Goal: Task Accomplishment & Management: Complete application form

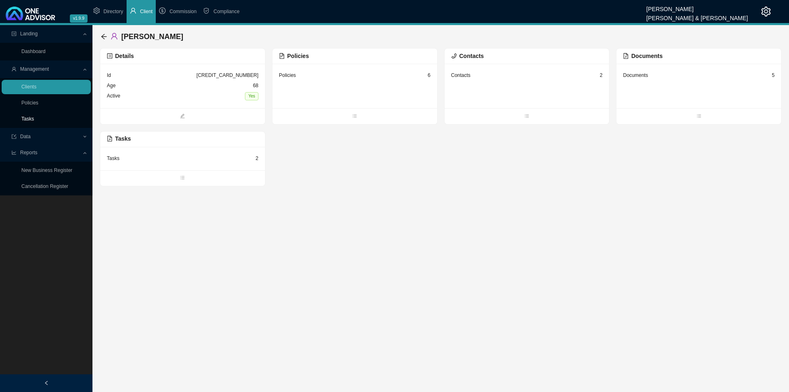
click at [34, 121] on link "Tasks" at bounding box center [27, 119] width 13 height 6
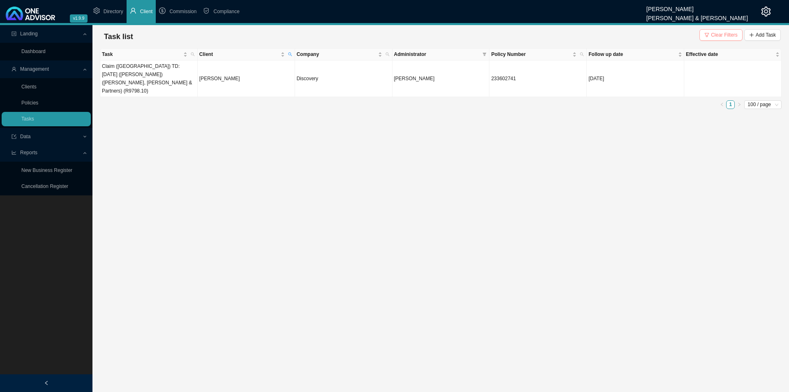
click at [631, 33] on span "Clear Filters" at bounding box center [724, 35] width 27 height 8
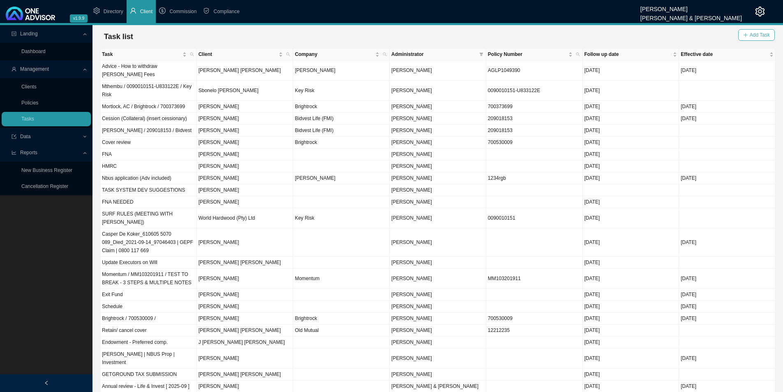
click at [631, 35] on button "Add Task" at bounding box center [756, 35] width 37 height 12
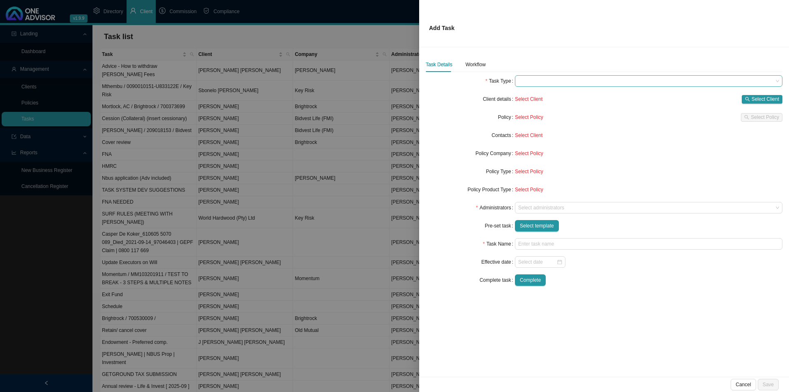
click at [528, 81] on span at bounding box center [648, 81] width 261 height 11
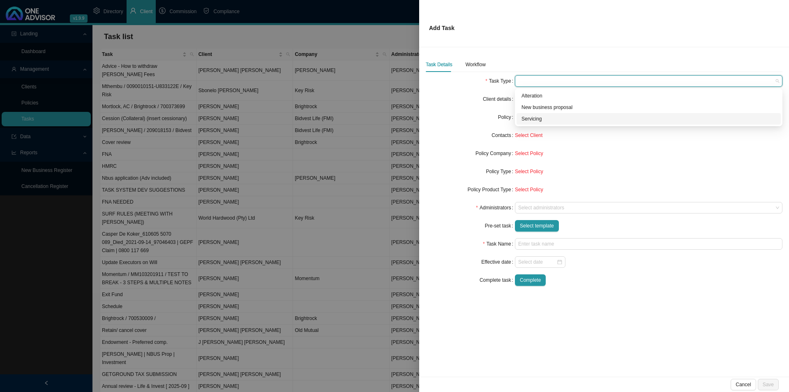
click at [533, 117] on div "Servicing" at bounding box center [649, 119] width 254 height 8
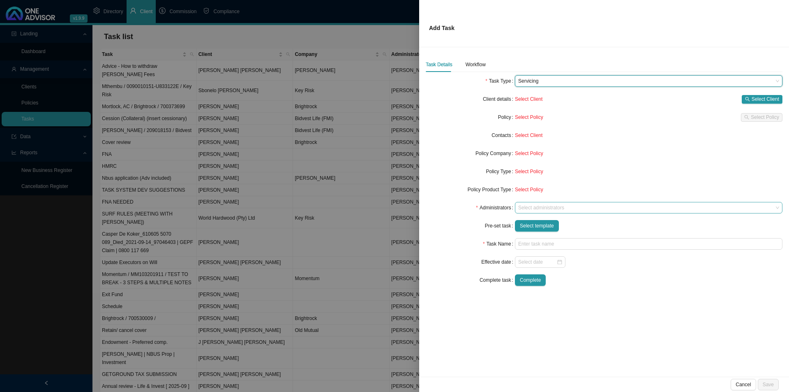
click at [540, 208] on div at bounding box center [645, 208] width 257 height 6
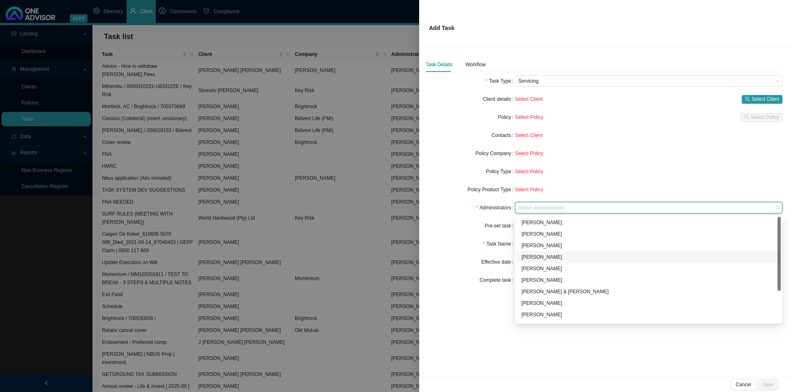
click at [532, 257] on div "[PERSON_NAME]" at bounding box center [649, 257] width 254 height 8
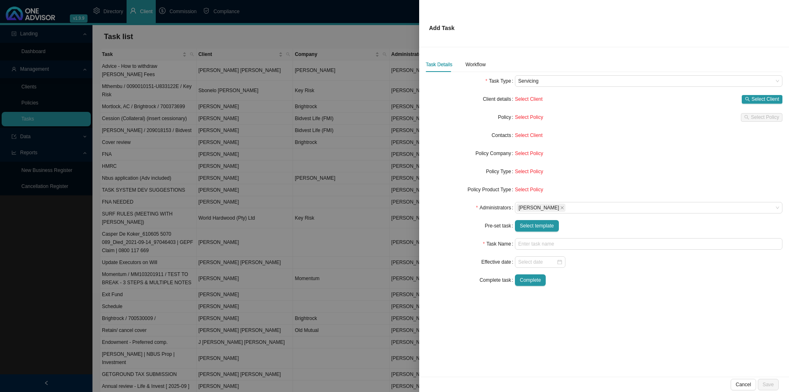
drag, startPoint x: 439, startPoint y: 250, endPoint x: 451, endPoint y: 250, distance: 11.9
click at [440, 249] on form "Task Type Servicing Client details Select Client Select Client Policy Select Po…" at bounding box center [604, 180] width 357 height 211
click at [547, 243] on input "text" at bounding box center [649, 244] width 268 height 12
click at [543, 226] on span "Select template" at bounding box center [537, 226] width 34 height 8
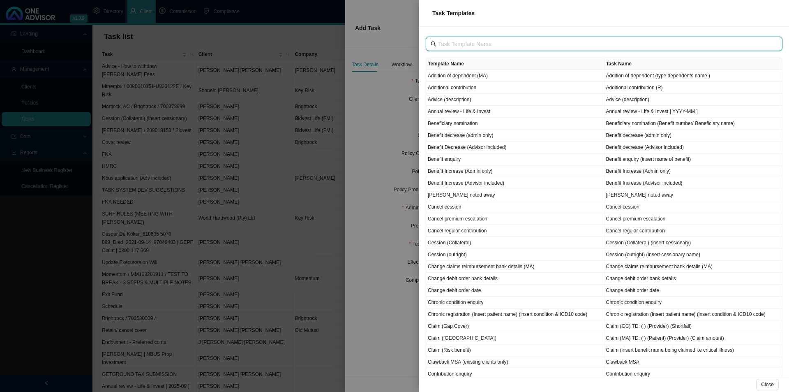
click at [468, 44] on input "text" at bounding box center [605, 43] width 334 height 9
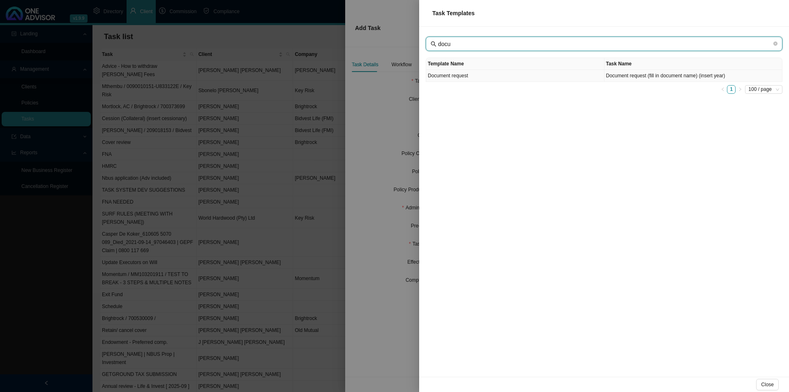
type input "docu"
click at [467, 80] on td "Document request" at bounding box center [515, 76] width 178 height 12
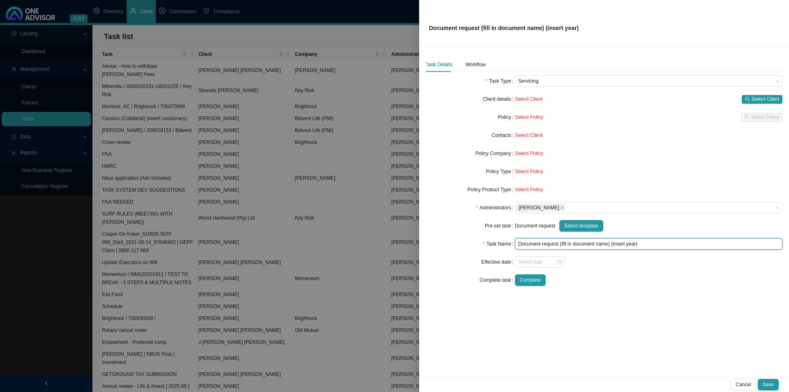
drag, startPoint x: 562, startPoint y: 245, endPoint x: 608, endPoint y: 244, distance: 46.5
click at [608, 244] on input "Document request (fill in document name) (insert year)" at bounding box center [649, 244] width 268 height 12
drag, startPoint x: 595, startPoint y: 245, endPoint x: 618, endPoint y: 245, distance: 22.6
click at [618, 245] on input "Document request (Tax certificate) (insert year)" at bounding box center [649, 244] width 268 height 12
type input "Document request (Tax certificate) (2025)"
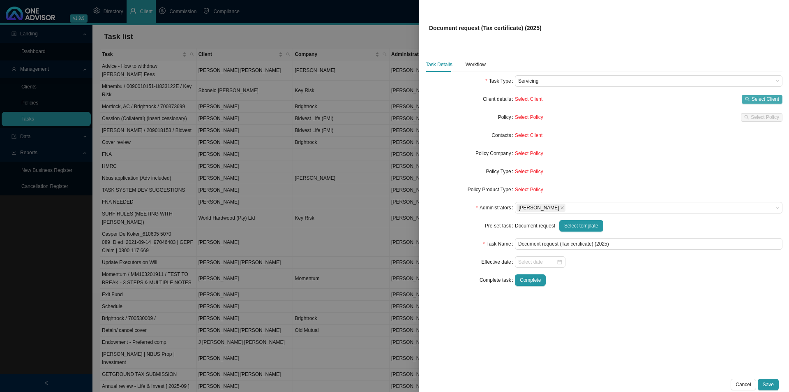
click at [631, 97] on span "Select Client" at bounding box center [766, 99] width 28 height 8
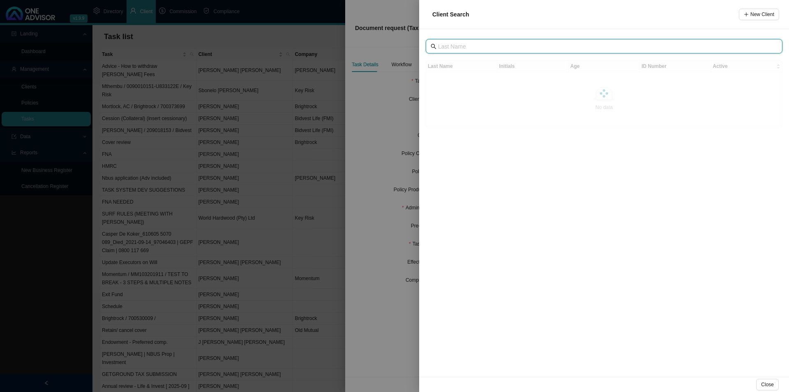
click at [468, 44] on input "text" at bounding box center [605, 46] width 334 height 9
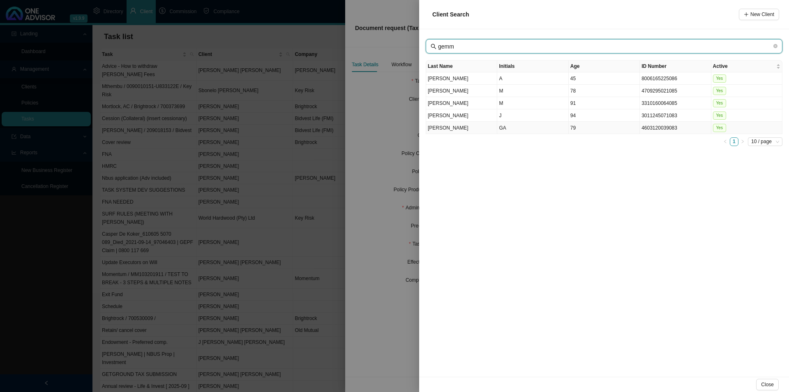
type input "gemm"
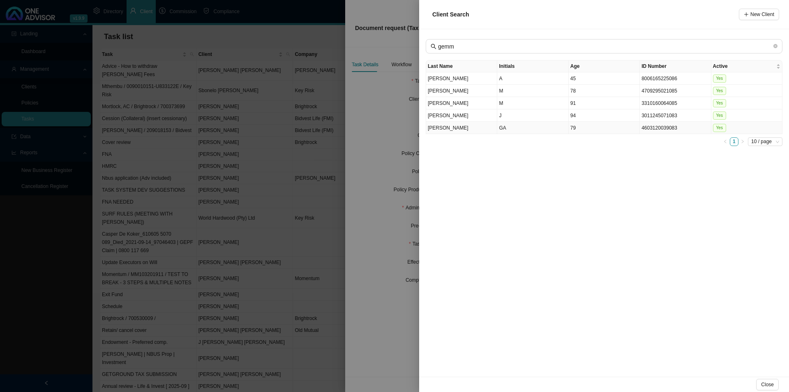
click at [481, 130] on td "[PERSON_NAME]" at bounding box center [461, 128] width 71 height 12
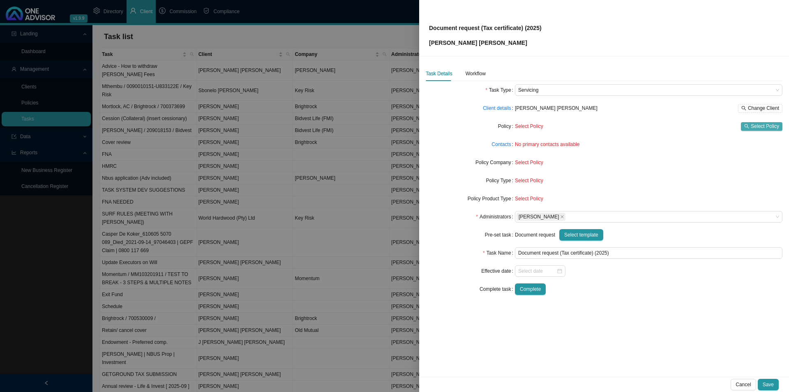
click at [631, 127] on span "Select Policy" at bounding box center [765, 126] width 28 height 8
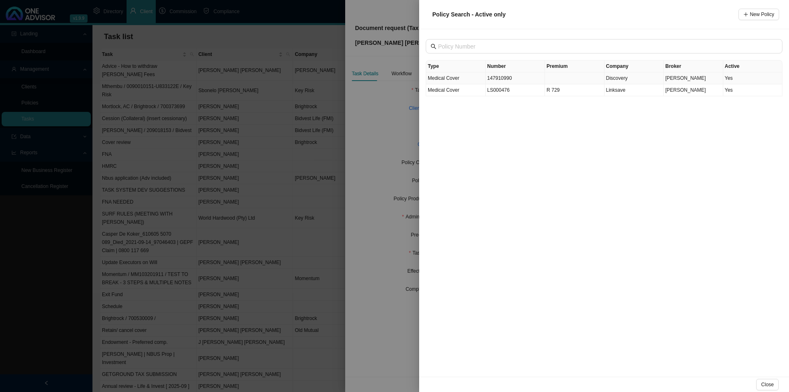
click at [513, 78] on td "147910990" at bounding box center [516, 78] width 60 height 12
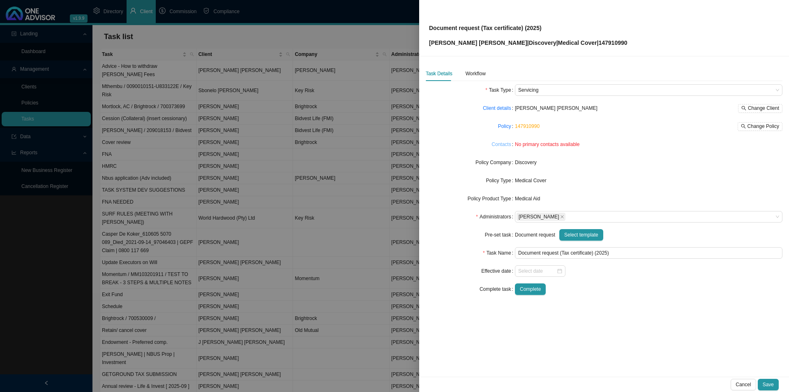
click at [507, 146] on link "Contacts" at bounding box center [501, 144] width 19 height 8
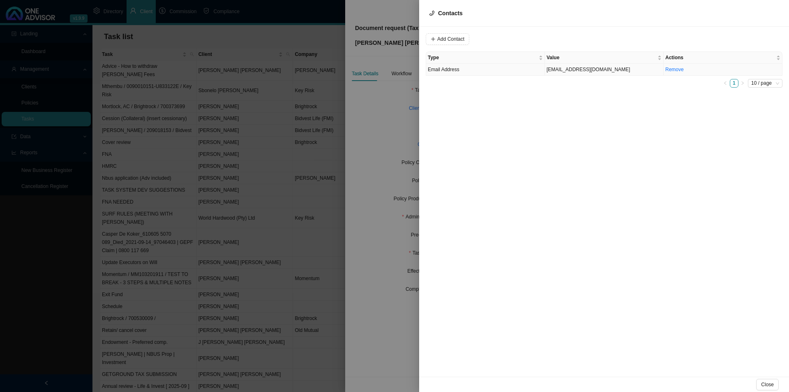
click at [470, 71] on td "Email Address" at bounding box center [485, 70] width 119 height 12
click at [538, 39] on span "Email Address" at bounding box center [559, 39] width 55 height 11
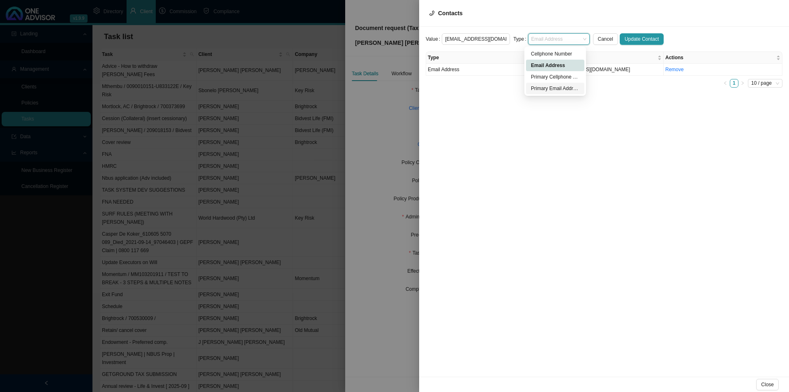
click at [550, 90] on div "Primary Email Address" at bounding box center [555, 88] width 49 height 8
click at [631, 35] on span "Update Contact" at bounding box center [642, 39] width 34 height 8
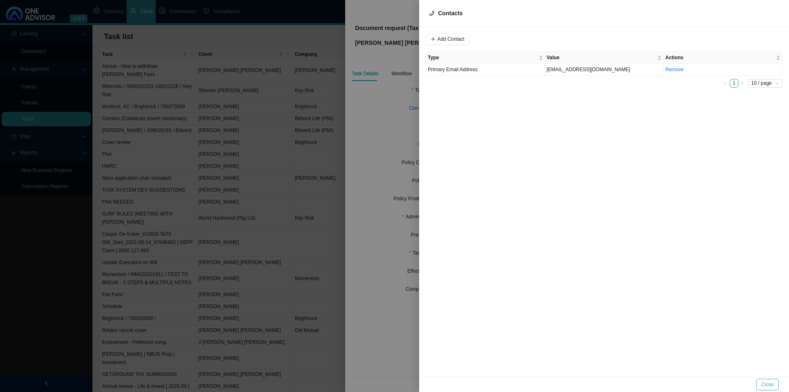
click at [631, 303] on button "Close" at bounding box center [768, 385] width 23 height 12
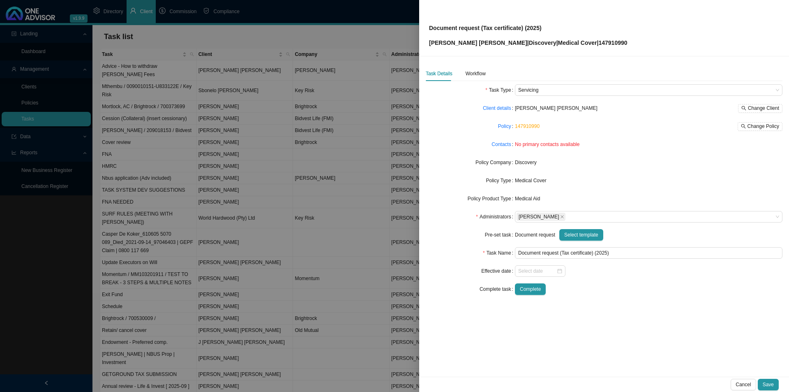
click at [457, 75] on div "Task Details Workflow" at bounding box center [456, 73] width 60 height 15
click at [478, 71] on div "Workflow" at bounding box center [476, 73] width 20 height 8
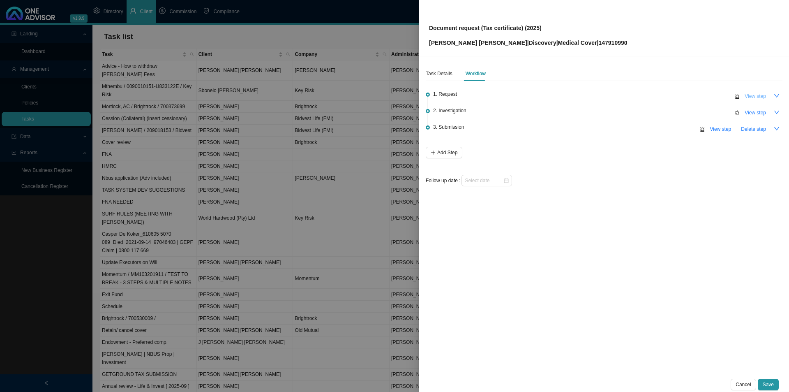
click at [631, 93] on span "View step" at bounding box center [755, 96] width 21 height 8
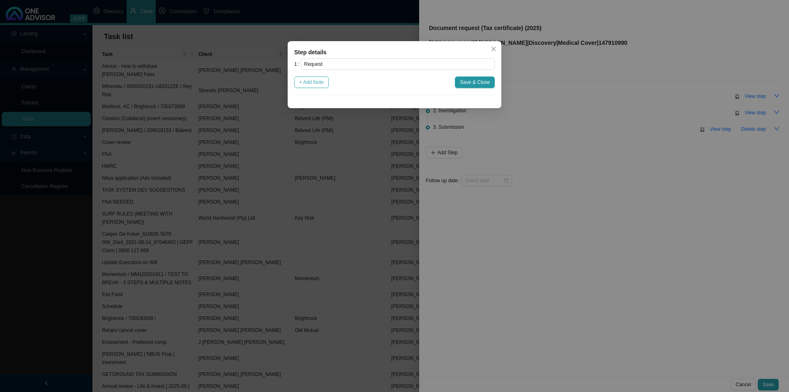
click at [306, 81] on span "+ Add Note" at bounding box center [311, 82] width 25 height 8
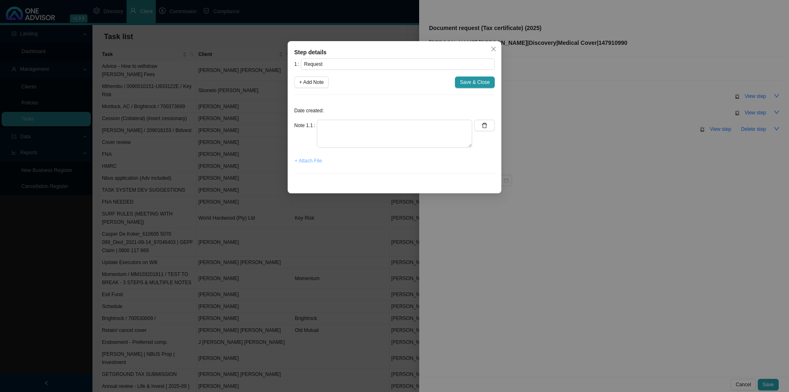
click at [303, 161] on span "+ Attach File" at bounding box center [308, 161] width 27 height 8
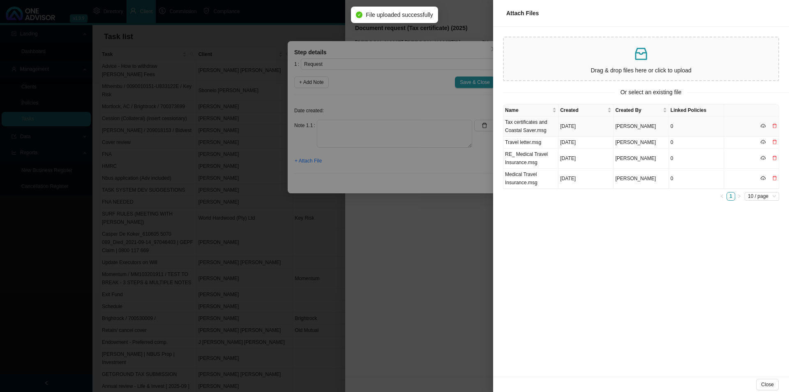
click at [530, 126] on td "Tax certificates and Coastal Saver.msg" at bounding box center [531, 126] width 55 height 20
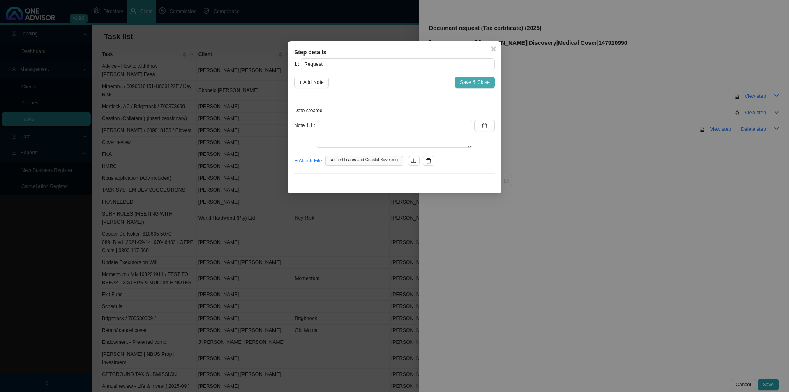
click at [473, 81] on span "Save & Close" at bounding box center [475, 82] width 30 height 8
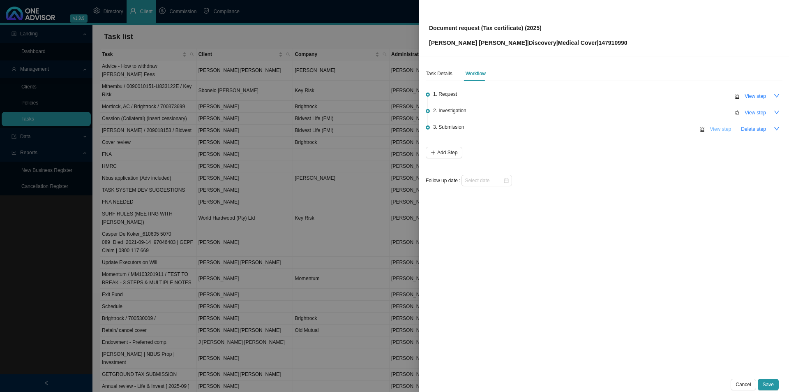
click at [631, 128] on span "View step" at bounding box center [720, 129] width 21 height 8
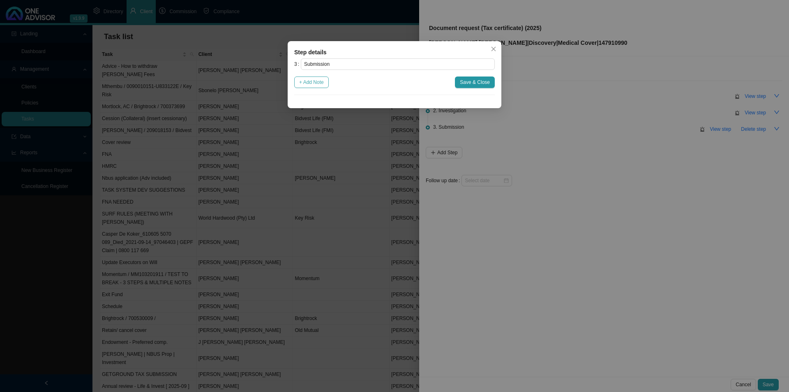
click at [321, 84] on span "+ Add Note" at bounding box center [311, 82] width 25 height 8
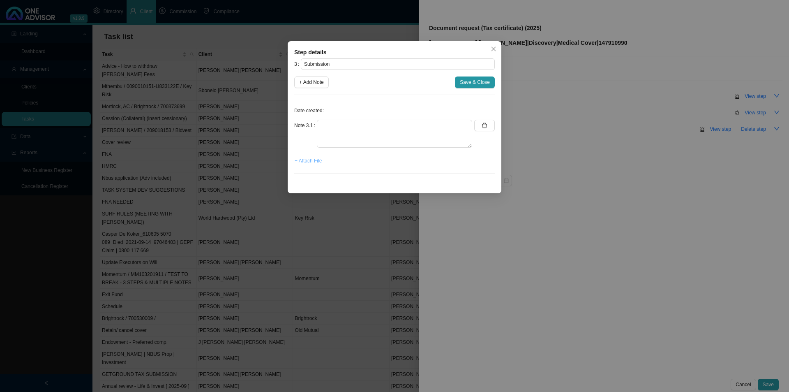
click at [317, 161] on span "+ Attach File" at bounding box center [308, 161] width 27 height 8
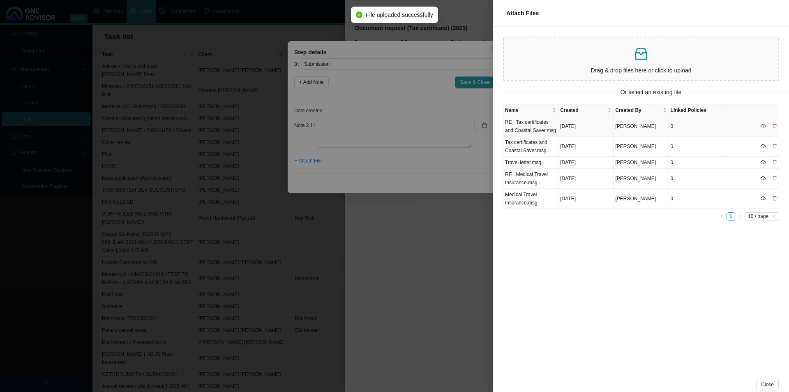
click at [534, 128] on td "RE_ Tax certificates and Coastal Saver.msg" at bounding box center [531, 126] width 55 height 20
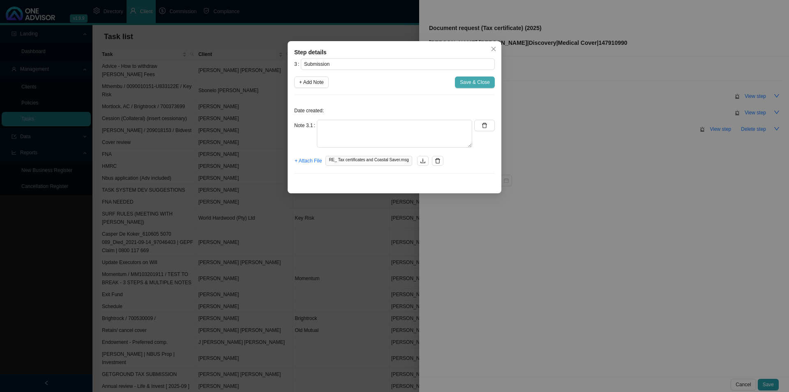
click at [472, 83] on span "Save & Close" at bounding box center [475, 82] width 30 height 8
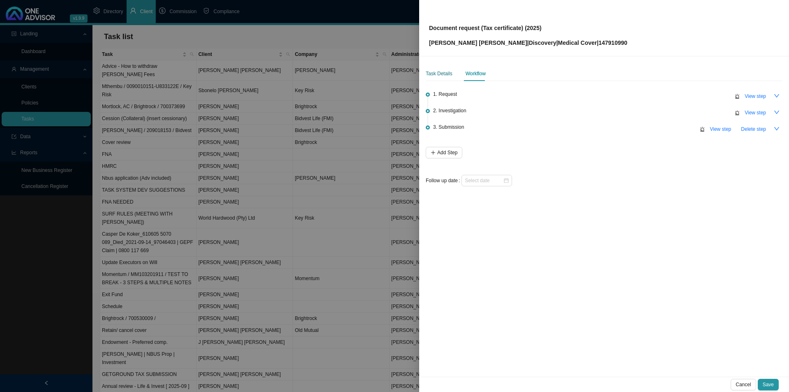
click at [440, 74] on div "Task Details" at bounding box center [439, 73] width 27 height 8
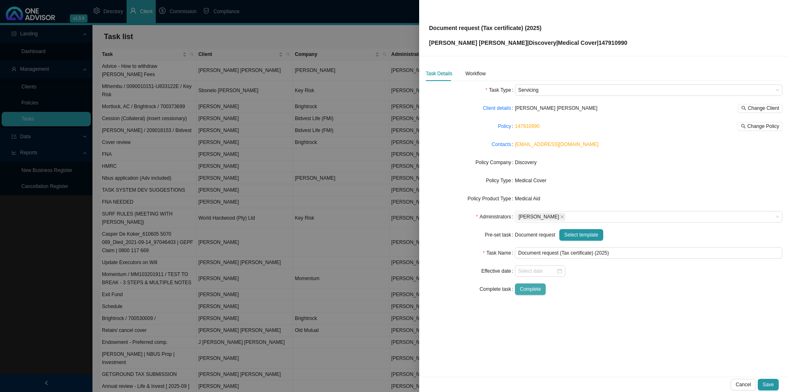
click at [537, 287] on span "Complete" at bounding box center [530, 289] width 21 height 8
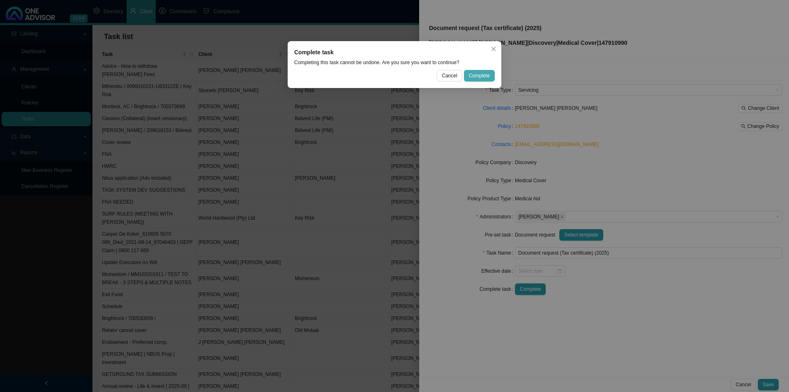
click at [477, 75] on span "Complete" at bounding box center [479, 76] width 21 height 8
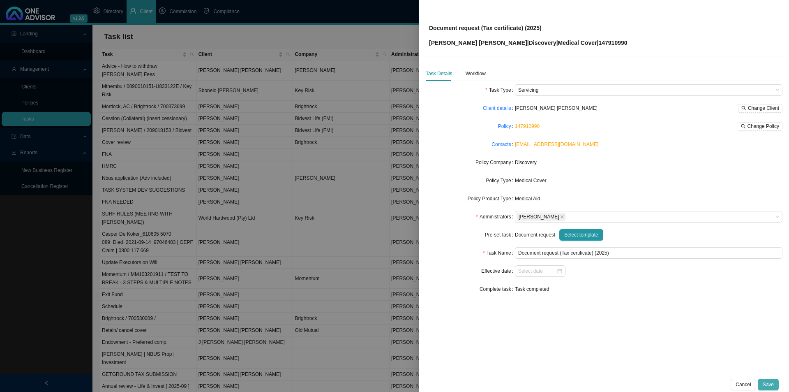
click at [631, 303] on button "Save" at bounding box center [768, 385] width 21 height 12
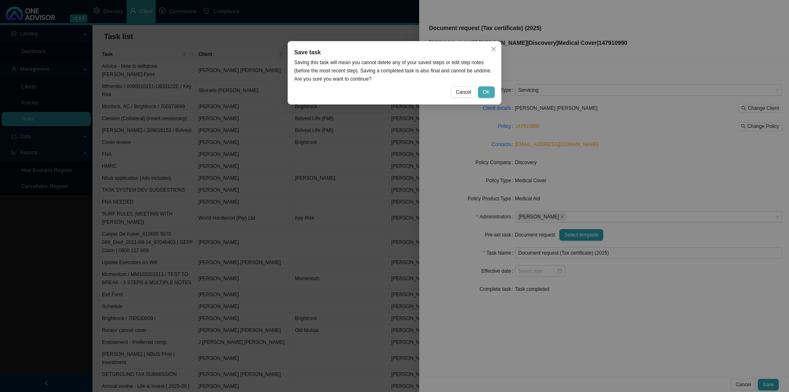
click at [491, 89] on button "OK" at bounding box center [486, 92] width 17 height 12
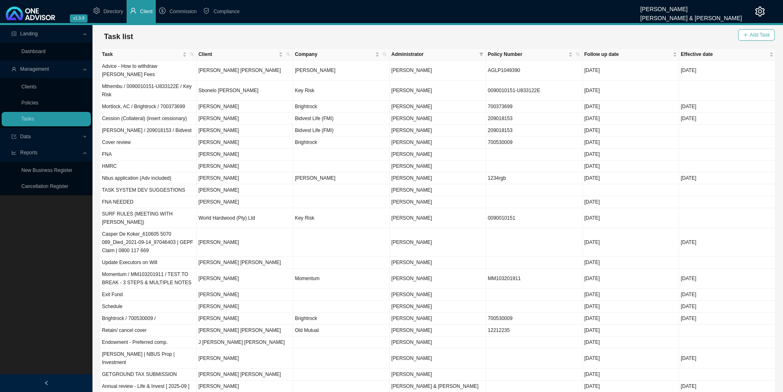
click at [631, 34] on span "Add Task" at bounding box center [760, 35] width 20 height 8
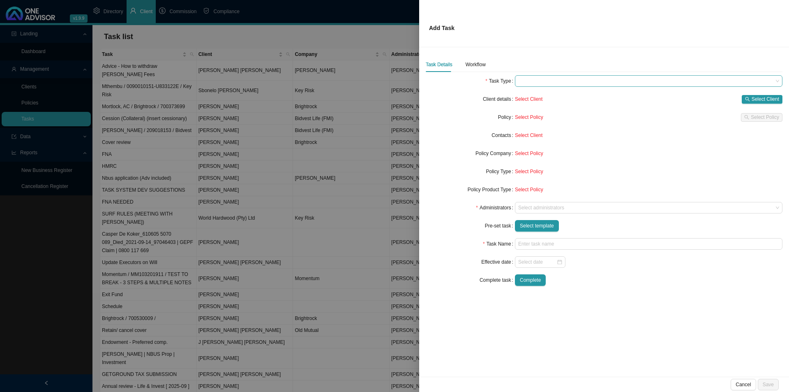
click at [558, 78] on span at bounding box center [648, 81] width 261 height 11
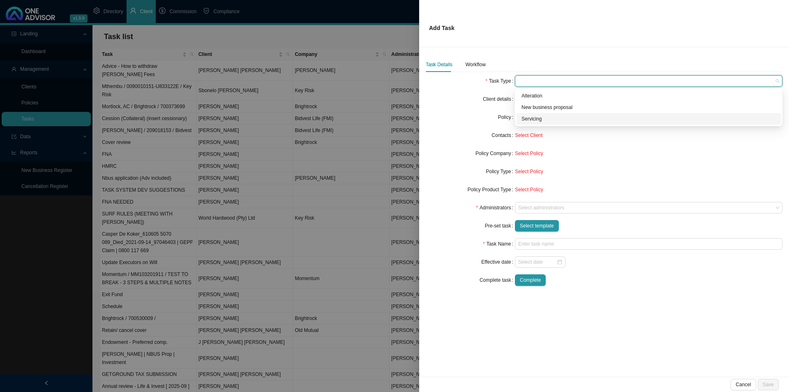
click at [448, 274] on form "Task Type Client details Select Client Select Client Policy Select Policy Selec…" at bounding box center [604, 180] width 357 height 211
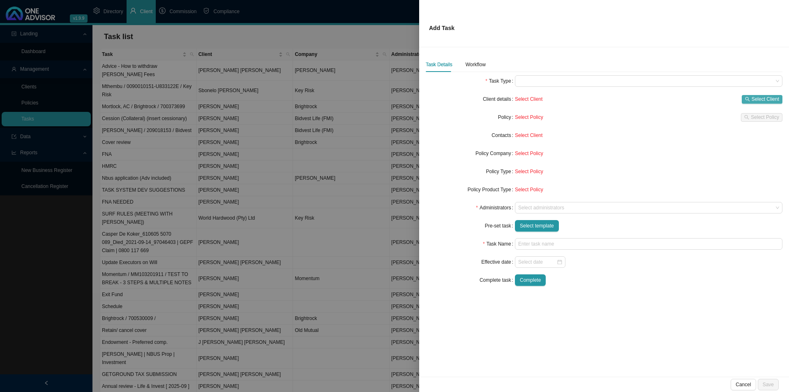
click at [631, 100] on span "Select Client" at bounding box center [766, 99] width 28 height 8
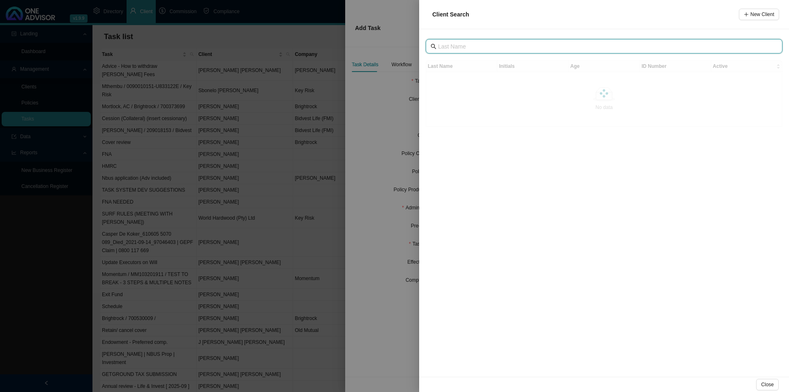
click at [464, 46] on input "text" at bounding box center [605, 46] width 334 height 9
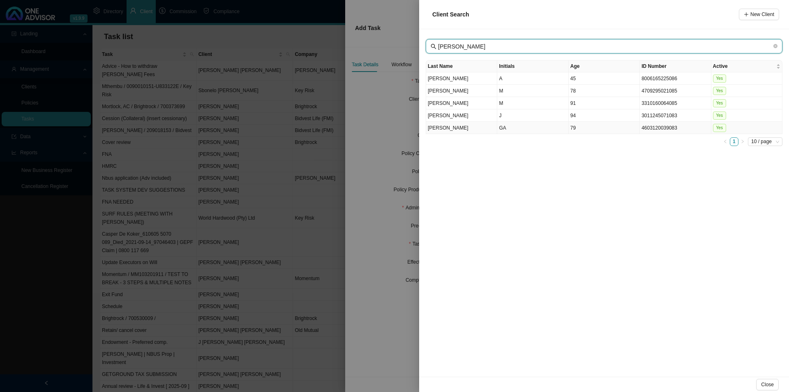
type input "[PERSON_NAME]"
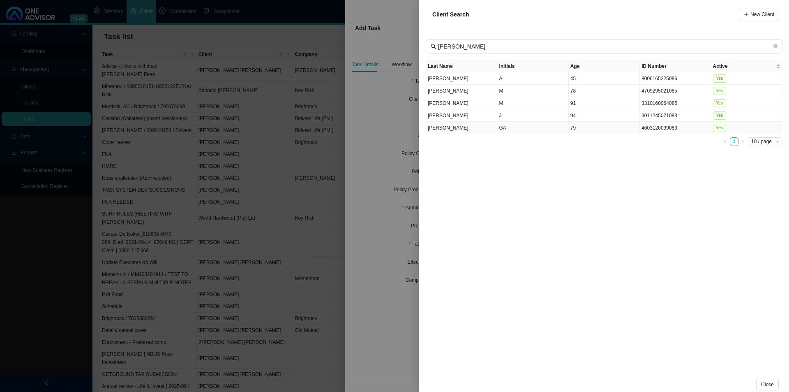
click at [472, 125] on td "[PERSON_NAME]" at bounding box center [461, 128] width 71 height 12
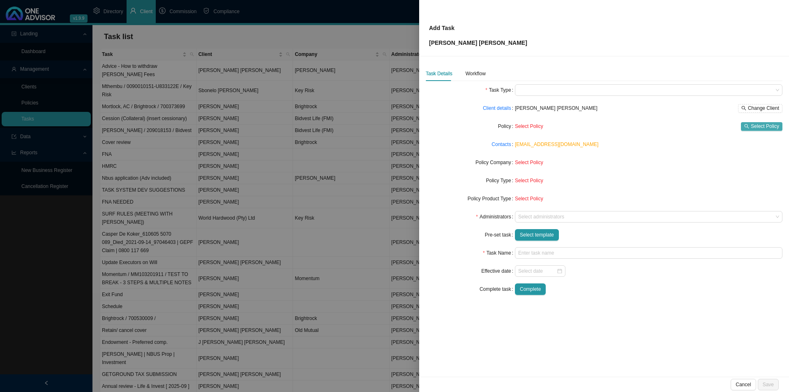
click at [631, 123] on span "Select Policy" at bounding box center [765, 126] width 28 height 8
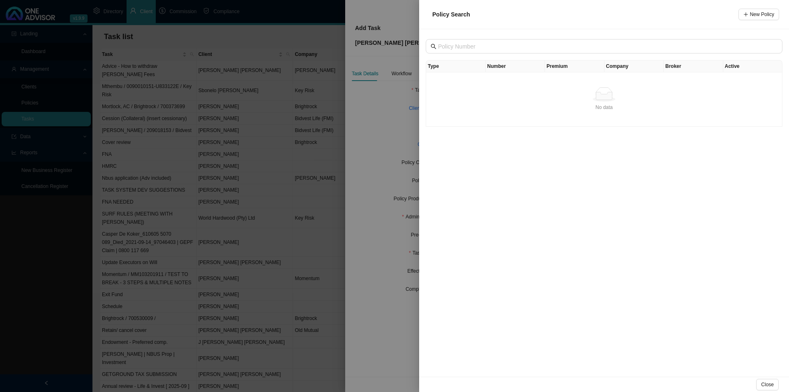
click at [512, 67] on th "Number" at bounding box center [516, 66] width 60 height 12
click at [524, 192] on div "Type Number Premium Company Broker Active No data No data" at bounding box center [604, 202] width 370 height 347
click at [393, 174] on div at bounding box center [394, 196] width 789 height 392
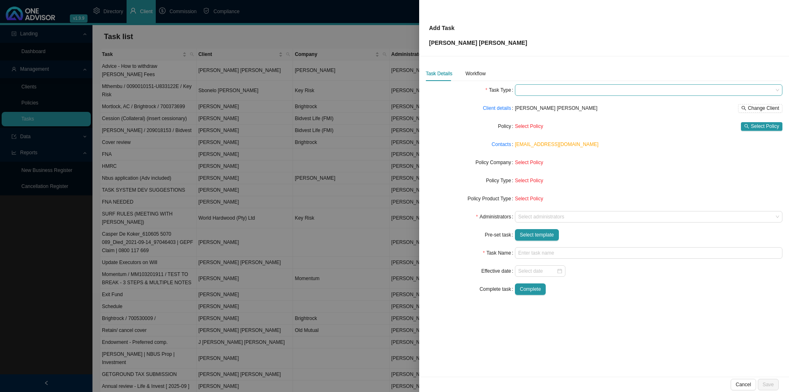
click at [551, 88] on span at bounding box center [648, 90] width 261 height 11
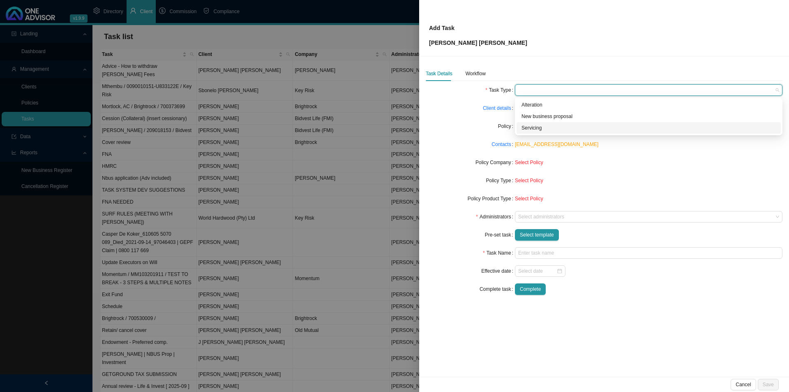
click at [539, 128] on div "Servicing" at bounding box center [649, 128] width 254 height 8
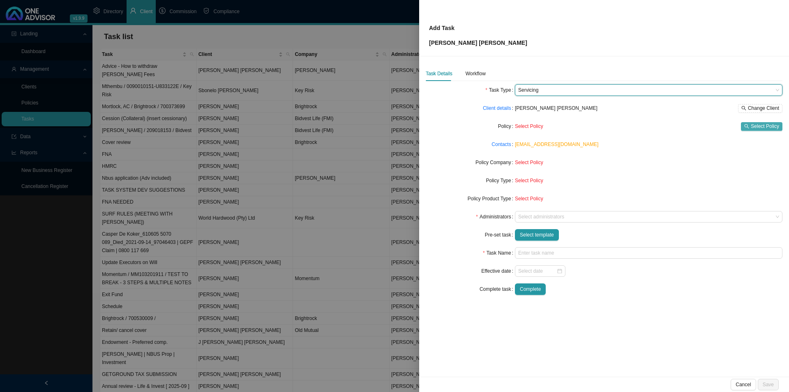
click at [631, 130] on span "Select Policy" at bounding box center [765, 126] width 28 height 8
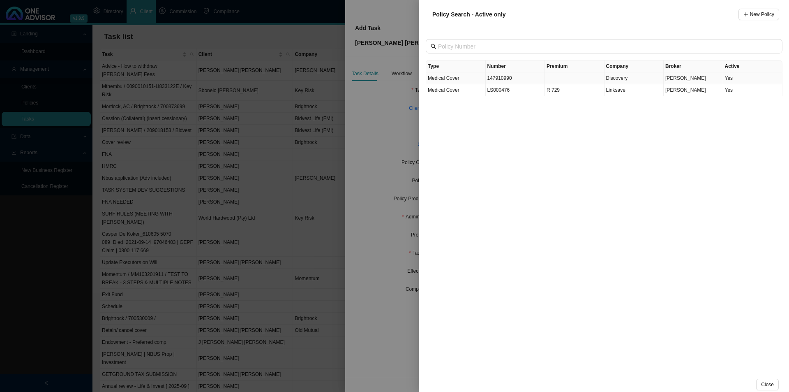
click at [503, 81] on td "147910990" at bounding box center [516, 78] width 60 height 12
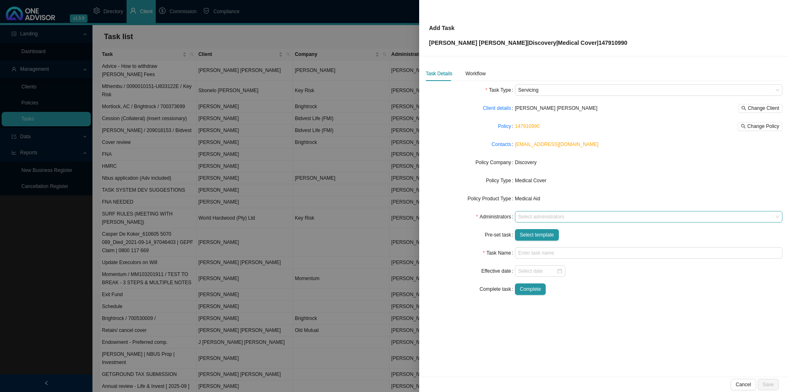
click at [542, 217] on div at bounding box center [645, 217] width 257 height 6
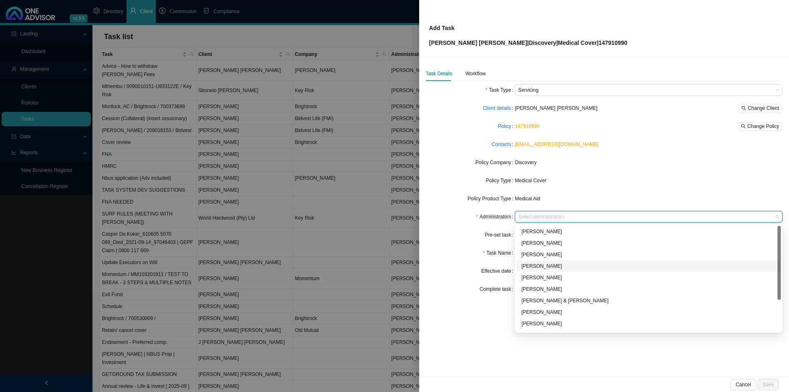
click at [525, 266] on div "[PERSON_NAME]" at bounding box center [649, 266] width 254 height 8
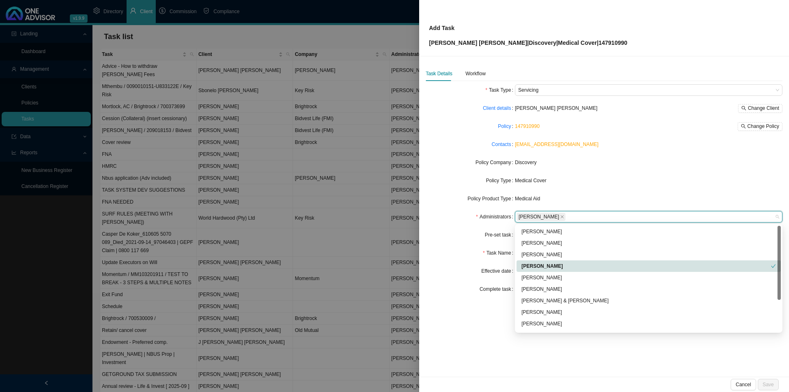
click at [453, 271] on div "Effective date" at bounding box center [470, 271] width 89 height 12
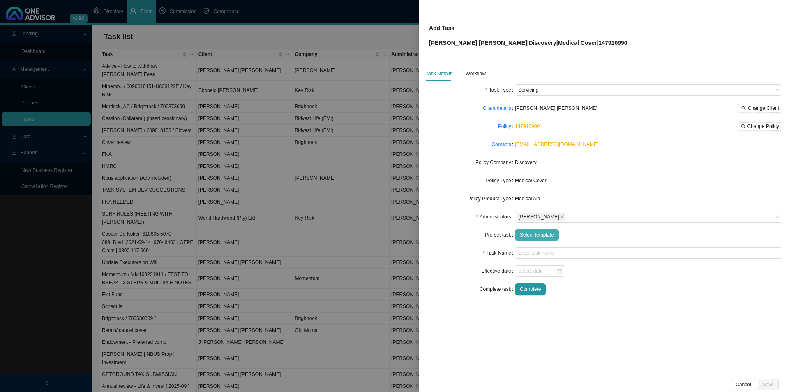
click at [539, 238] on span "Select template" at bounding box center [537, 235] width 34 height 8
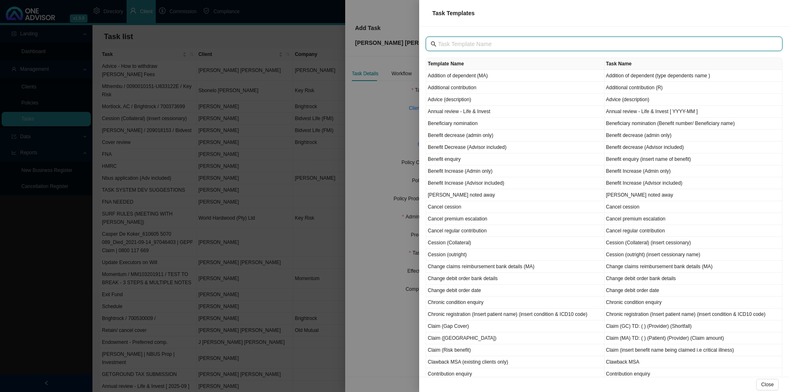
click at [464, 44] on input "text" at bounding box center [605, 43] width 334 height 9
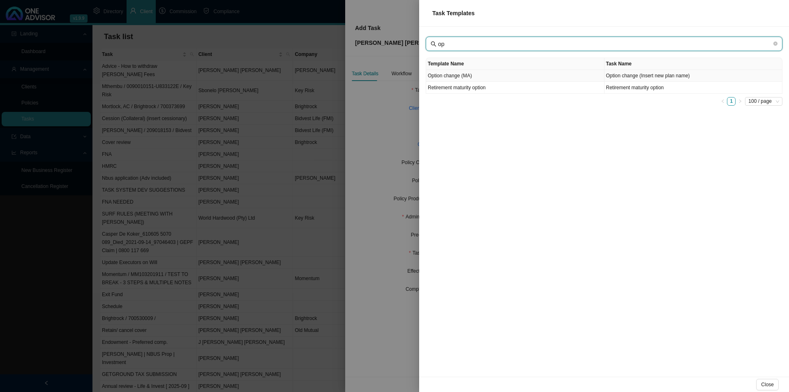
type input "op"
click at [467, 78] on td "Option change (MA)" at bounding box center [515, 76] width 178 height 12
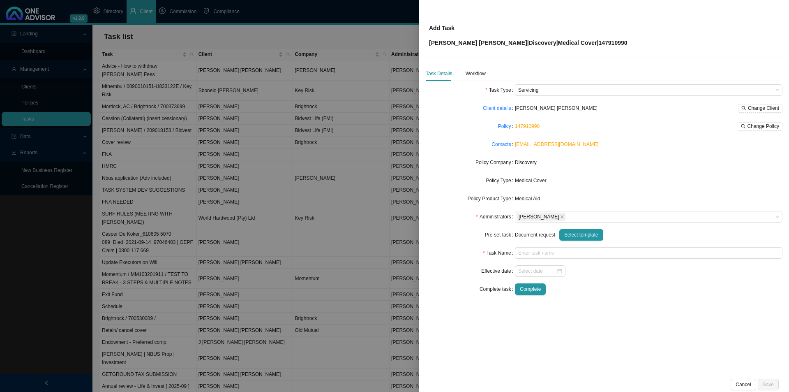
type input "Option change (Insert new plan name)"
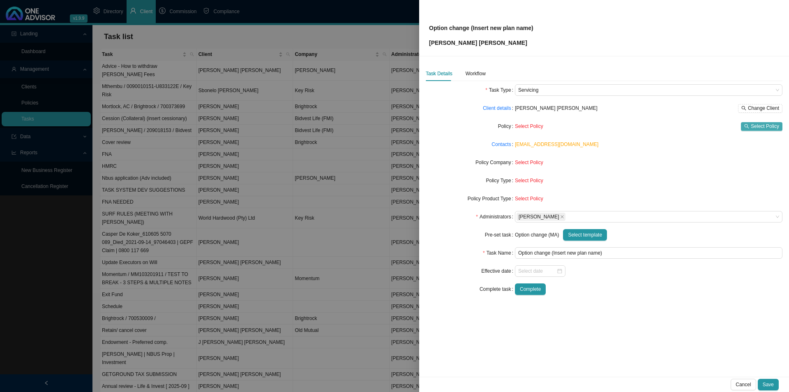
click at [631, 122] on button "Select Policy" at bounding box center [762, 126] width 42 height 9
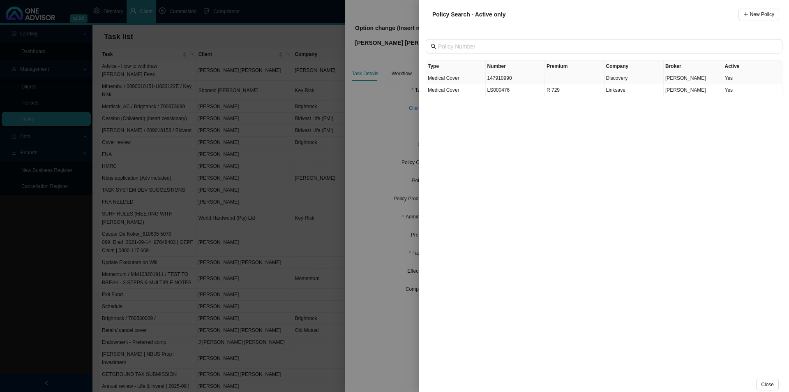
click at [501, 79] on td "147910990" at bounding box center [516, 78] width 60 height 12
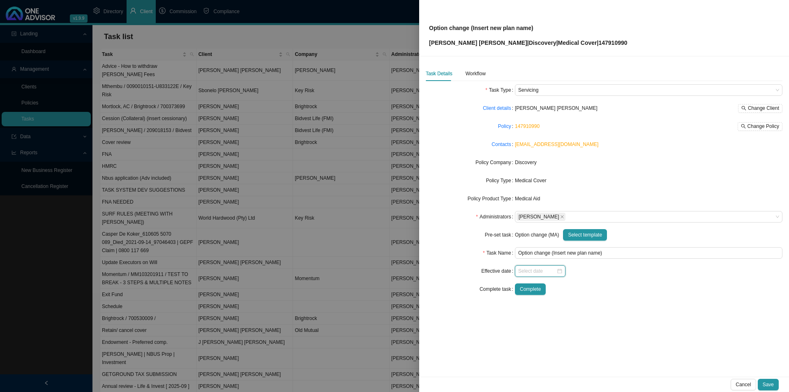
click at [538, 269] on input at bounding box center [537, 271] width 38 height 8
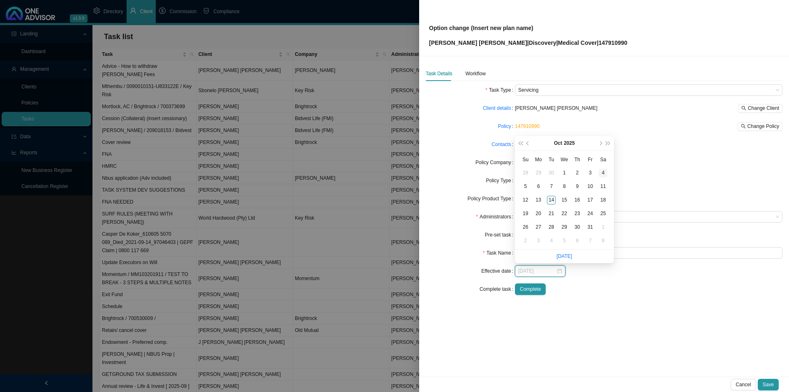
type input "[DATE]"
click at [601, 142] on button "next-year" at bounding box center [601, 143] width 8 height 14
type input "[DATE]"
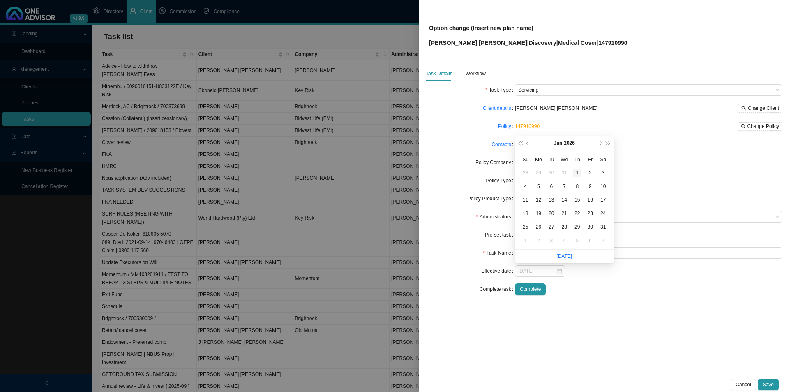
click at [580, 173] on div "1" at bounding box center [577, 173] width 9 height 9
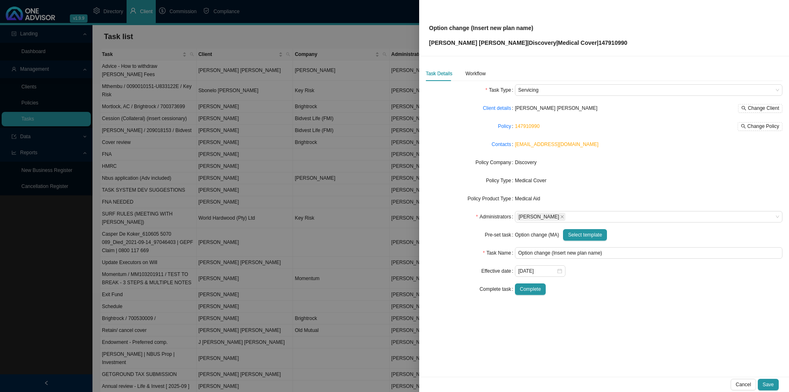
drag, startPoint x: 625, startPoint y: 336, endPoint x: 629, endPoint y: 332, distance: 6.1
click at [625, 303] on div "Task Details Workflow Task Type Servicing Client details [PERSON_NAME] [PERSON_…" at bounding box center [604, 216] width 370 height 320
drag, startPoint x: 553, startPoint y: 252, endPoint x: 599, endPoint y: 250, distance: 46.5
click at [599, 250] on input "Option change (Insert new plan name)" at bounding box center [649, 253] width 268 height 12
type input "Option change (Coasta)"
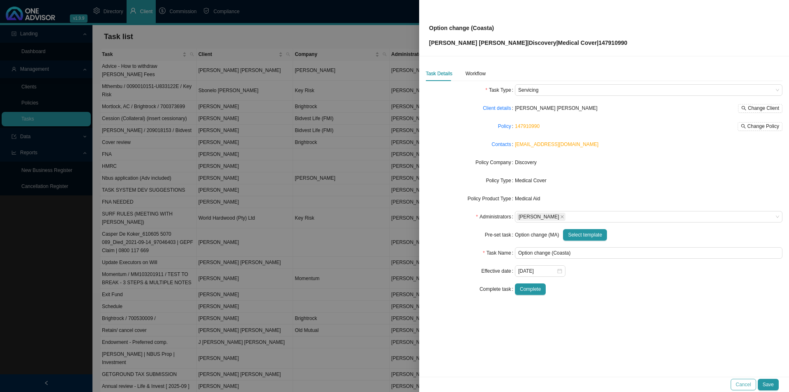
click at [631, 303] on button "Cancel" at bounding box center [743, 385] width 25 height 12
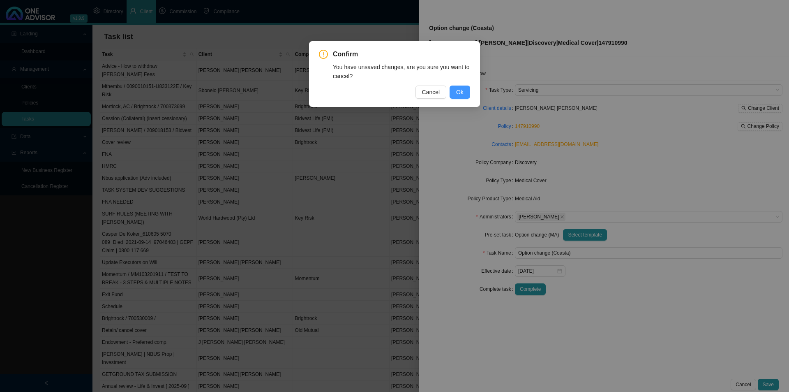
click at [455, 95] on button "Ok" at bounding box center [460, 92] width 21 height 13
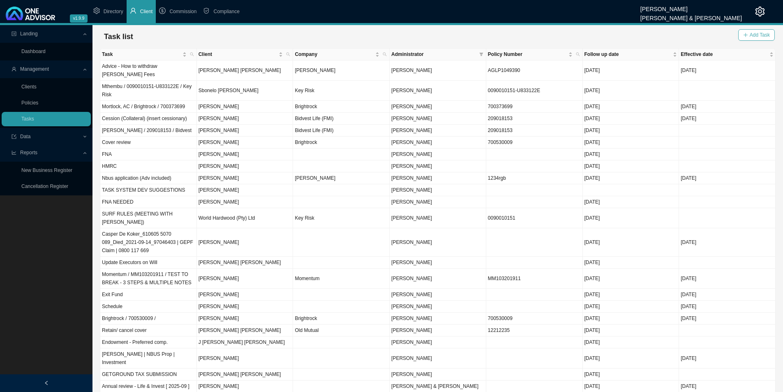
click at [631, 31] on span "Add Task" at bounding box center [760, 35] width 20 height 8
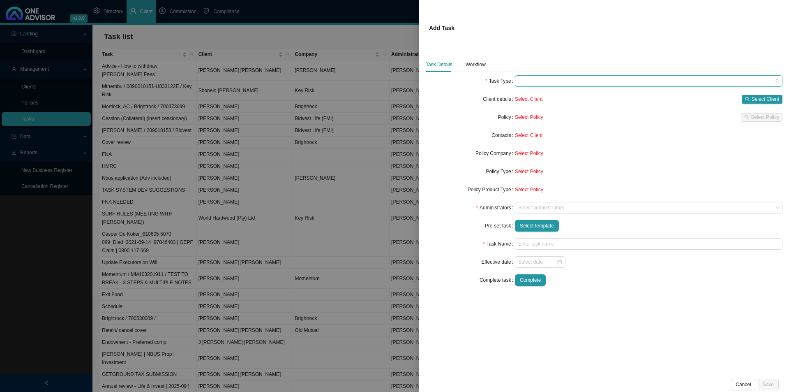
click at [571, 81] on span at bounding box center [648, 81] width 261 height 11
click at [599, 47] on div "Task Details Workflow Task Type Client details Select Client Select Client Poli…" at bounding box center [604, 211] width 370 height 329
click at [540, 208] on div at bounding box center [645, 208] width 257 height 6
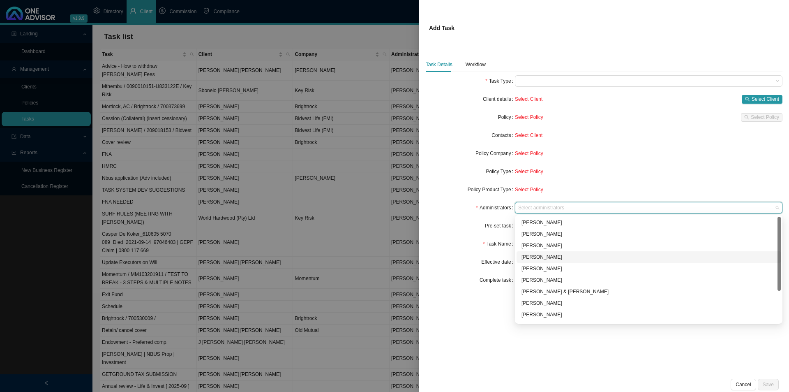
click at [534, 254] on div "[PERSON_NAME]" at bounding box center [649, 257] width 254 height 8
click at [460, 267] on div "Effective date" at bounding box center [470, 262] width 89 height 12
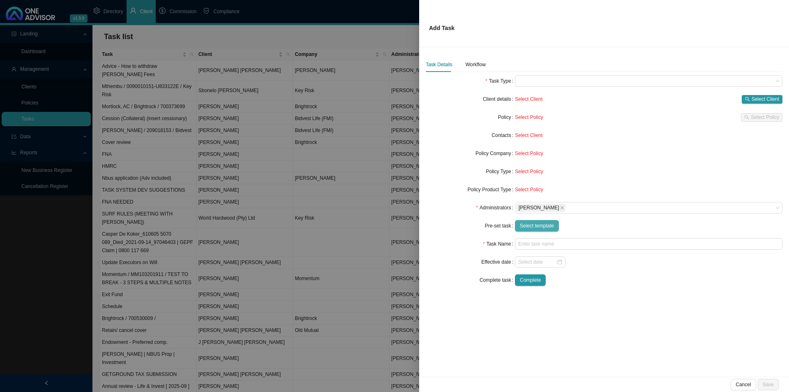
click at [549, 222] on span "Select template" at bounding box center [537, 226] width 34 height 8
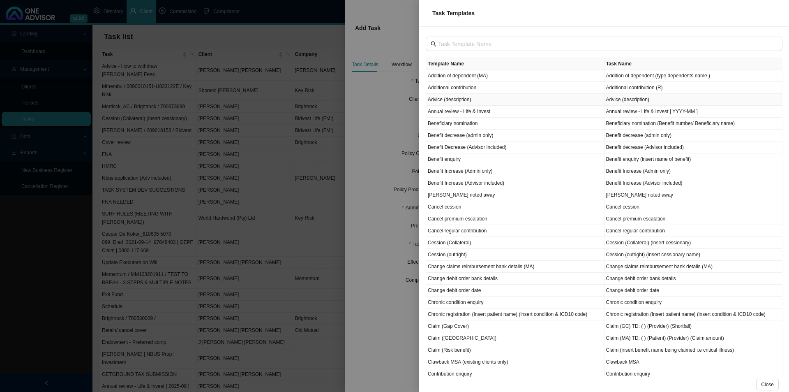
click at [471, 101] on td "Advice (description)" at bounding box center [515, 100] width 178 height 12
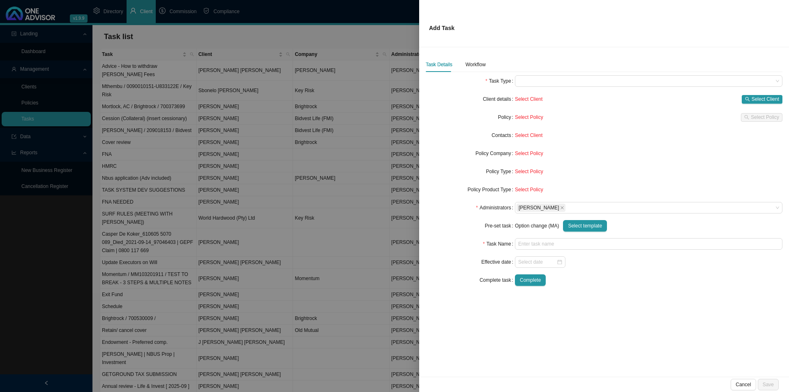
type input "Advice (description)"
click at [631, 98] on span "Select Client" at bounding box center [766, 99] width 28 height 8
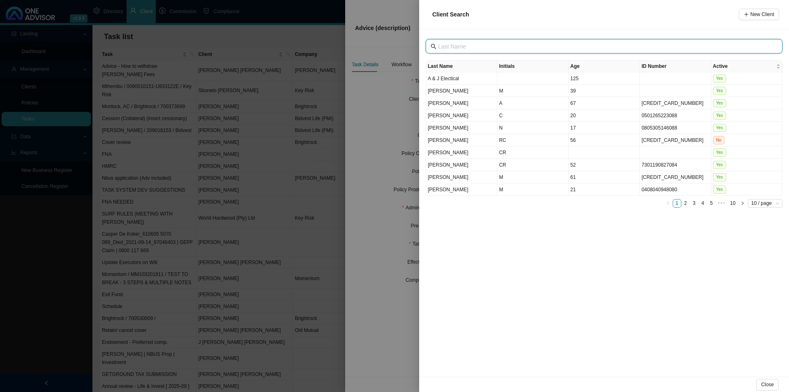
click at [499, 47] on input "text" at bounding box center [605, 46] width 334 height 9
type input "gem"
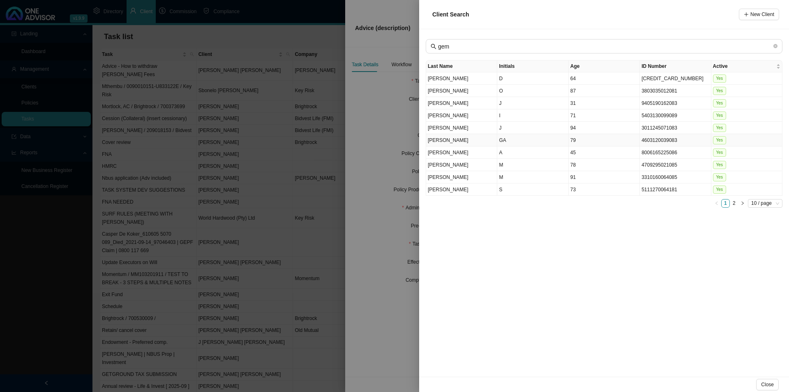
click at [538, 140] on td "GA" at bounding box center [532, 140] width 71 height 12
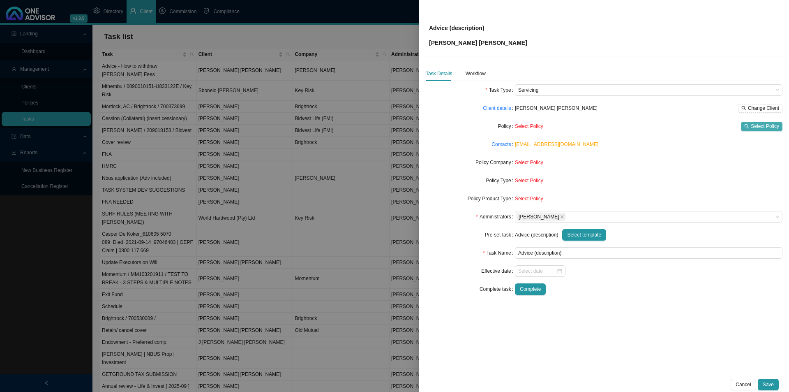
click at [631, 130] on button "Select Policy" at bounding box center [762, 126] width 42 height 9
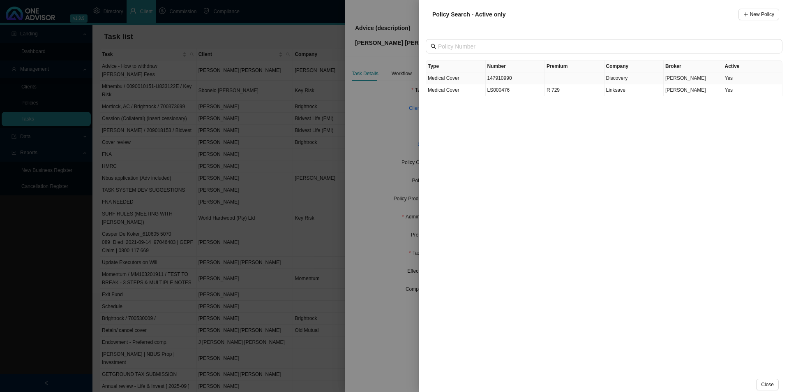
click at [530, 77] on td "147910990" at bounding box center [516, 78] width 60 height 12
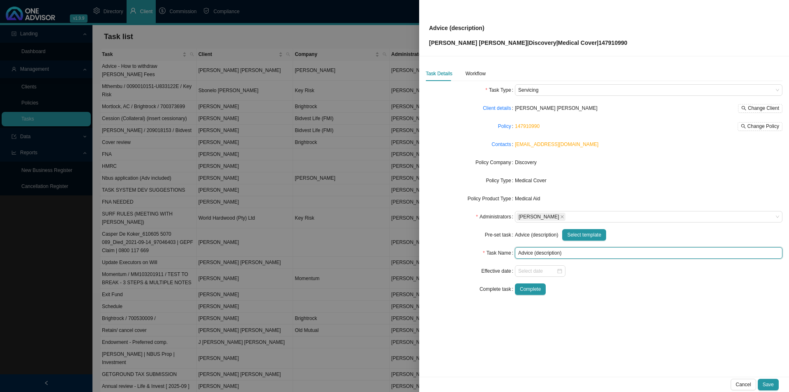
click at [542, 255] on input "Advice (description)" at bounding box center [649, 253] width 268 height 12
type input "Advice (plan change 2026)"
click at [583, 303] on div "Task Details Workflow Task Type Servicing Client details [PERSON_NAME] [PERSON_…" at bounding box center [604, 216] width 370 height 320
click at [478, 71] on div "Workflow" at bounding box center [476, 73] width 20 height 8
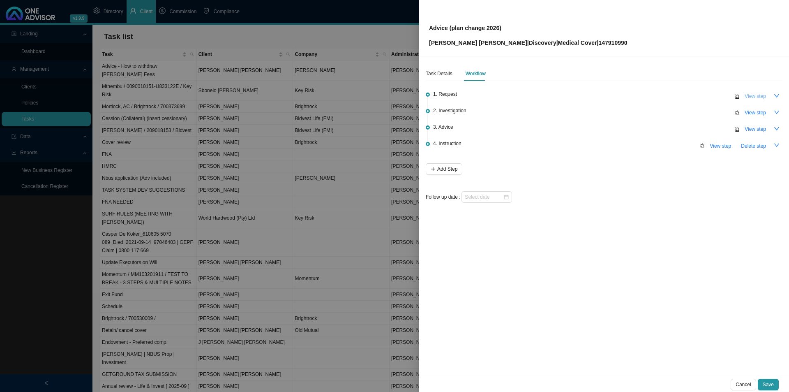
click at [631, 94] on span "View step" at bounding box center [755, 96] width 21 height 8
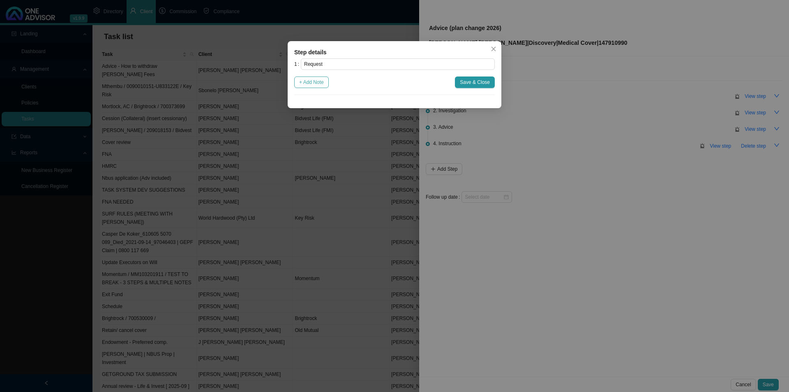
click at [315, 81] on span "+ Add Note" at bounding box center [311, 82] width 25 height 8
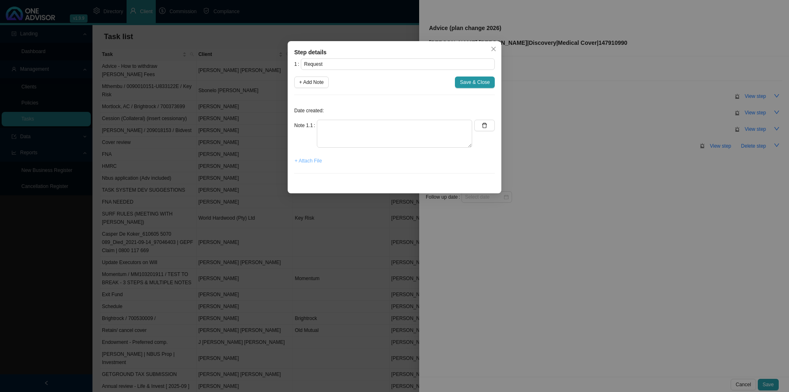
click at [312, 158] on span "+ Attach File" at bounding box center [308, 161] width 27 height 8
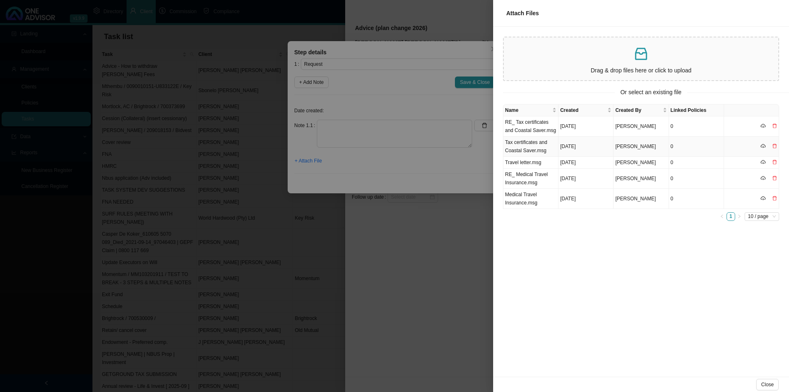
click at [533, 148] on td "Tax certificates and Coastal Saver.msg" at bounding box center [531, 146] width 55 height 20
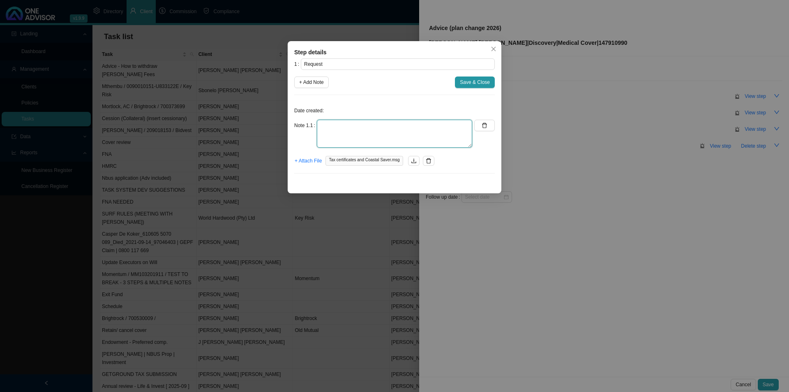
click at [332, 131] on textarea at bounding box center [394, 134] width 155 height 28
type textarea "[PERSON_NAME] and [PERSON_NAME] would like to change to Coastal Saver next year…"
click at [484, 79] on span "Save & Close" at bounding box center [475, 82] width 30 height 8
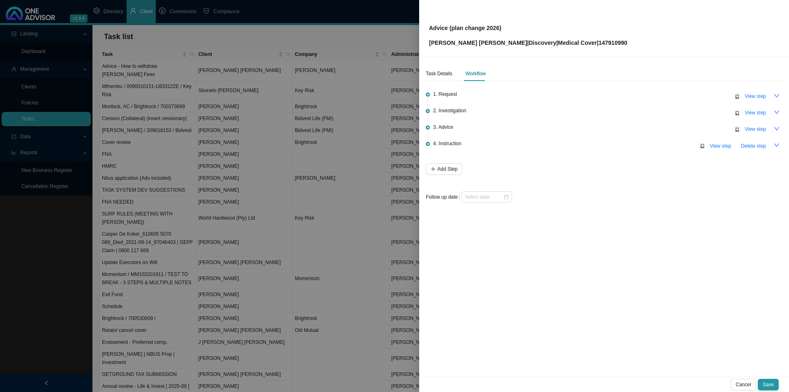
click at [599, 289] on div "Task Details Workflow 1. Request View step 2. Investigation View step 3. Advice…" at bounding box center [604, 216] width 370 height 320
click at [631, 126] on span "View step" at bounding box center [755, 129] width 21 height 8
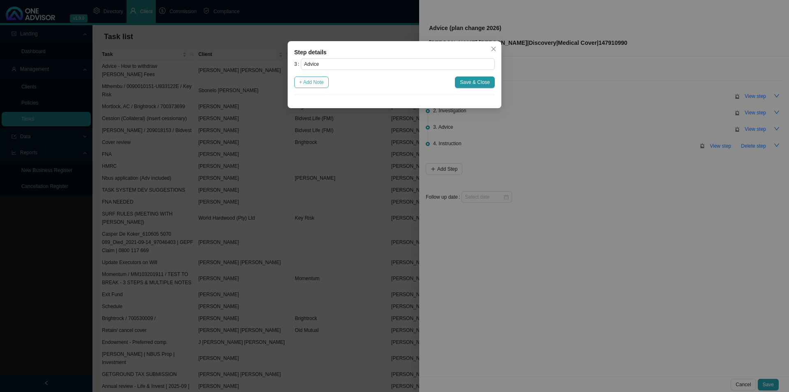
drag, startPoint x: 291, startPoint y: 81, endPoint x: 303, endPoint y: 83, distance: 12.1
click at [297, 79] on div "Step details 3 Advice + Add Note Save & Close Cancel OK" at bounding box center [395, 74] width 214 height 67
drag, startPoint x: 303, startPoint y: 83, endPoint x: 322, endPoint y: 100, distance: 25.9
click at [303, 83] on span "+ Add Note" at bounding box center [311, 82] width 25 height 8
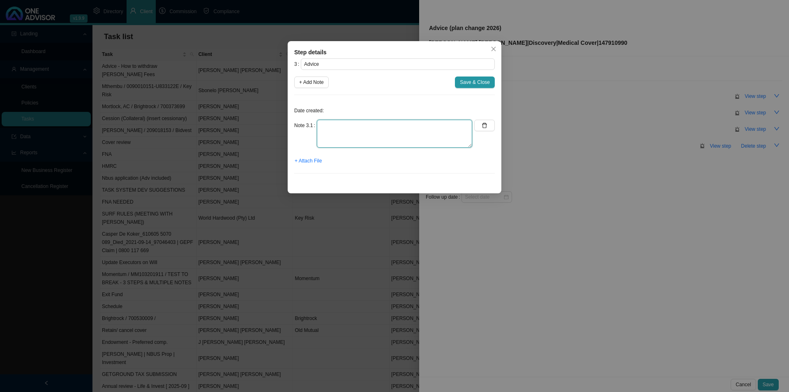
click at [337, 126] on textarea at bounding box center [394, 134] width 155 height 28
type textarea "s"
type textarea "Sent 2026 premiums to [PERSON_NAME] (Coastal Saver and Classic Smart)"
click at [293, 160] on div "Step details 3 Advice + Add Note Save & Close Date created: Note 3.1 Sent 2026 …" at bounding box center [395, 117] width 214 height 152
click at [305, 160] on span "+ Attach File" at bounding box center [308, 161] width 27 height 8
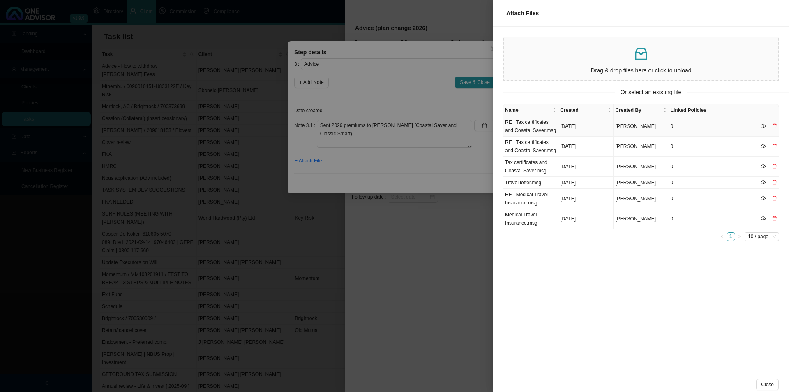
click at [528, 126] on td "RE_ Tax certificates and Coastal Saver.msg" at bounding box center [531, 126] width 55 height 20
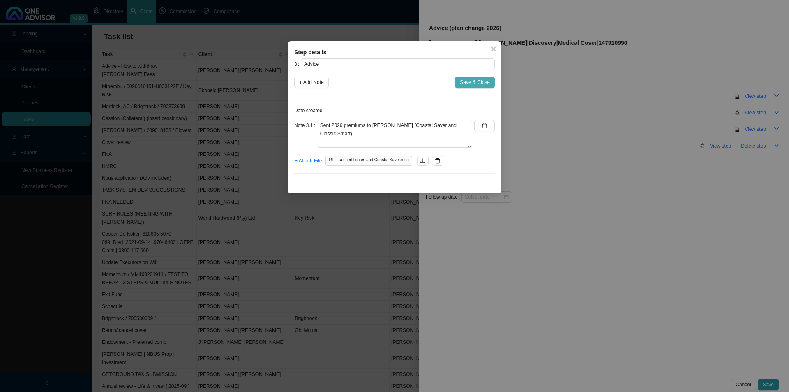
click at [474, 83] on span "Save & Close" at bounding box center [475, 82] width 30 height 8
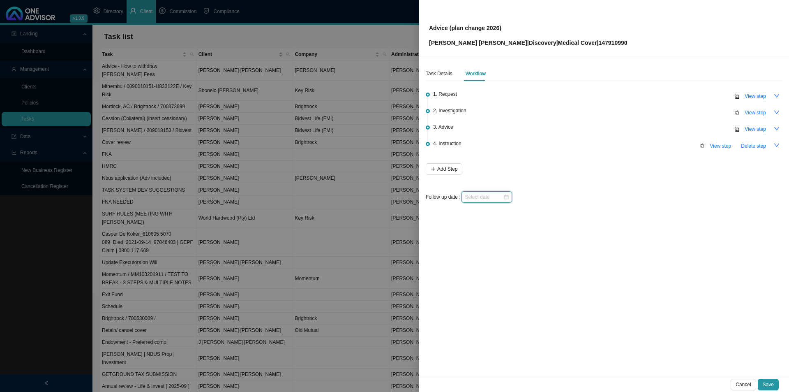
click at [472, 197] on input at bounding box center [484, 197] width 38 height 8
type input "[DATE]"
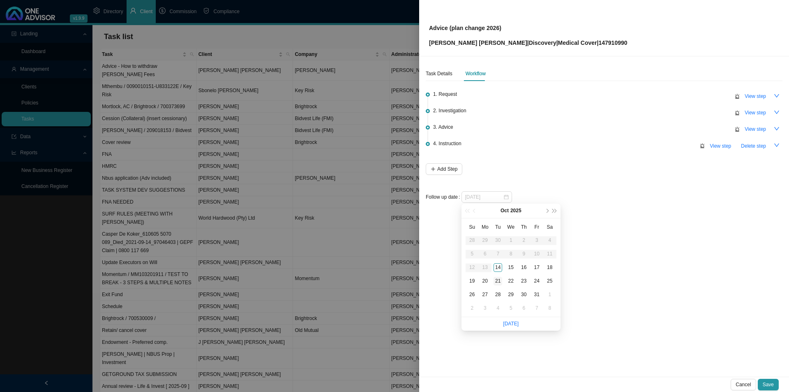
click at [497, 282] on div "21" at bounding box center [498, 281] width 9 height 9
click at [631, 303] on button "Save" at bounding box center [768, 385] width 21 height 12
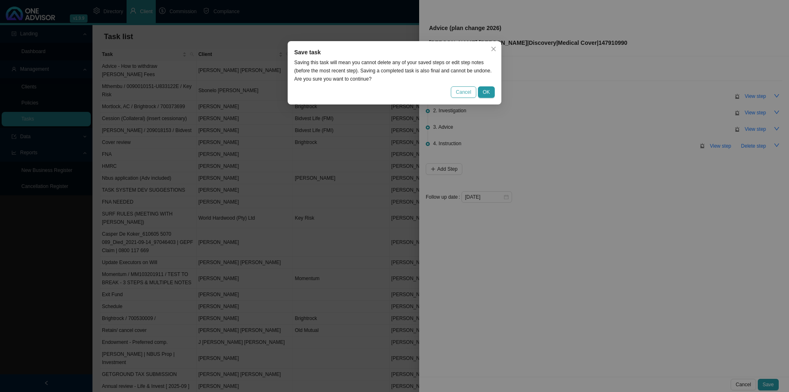
click at [456, 90] on button "Cancel" at bounding box center [463, 92] width 25 height 12
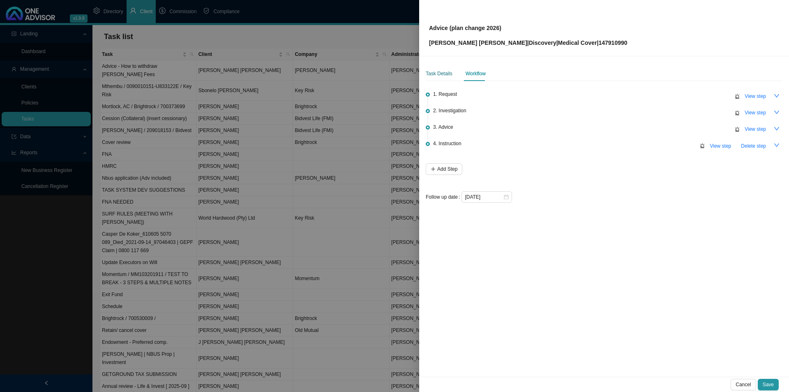
click at [435, 71] on div "Task Details" at bounding box center [439, 73] width 27 height 8
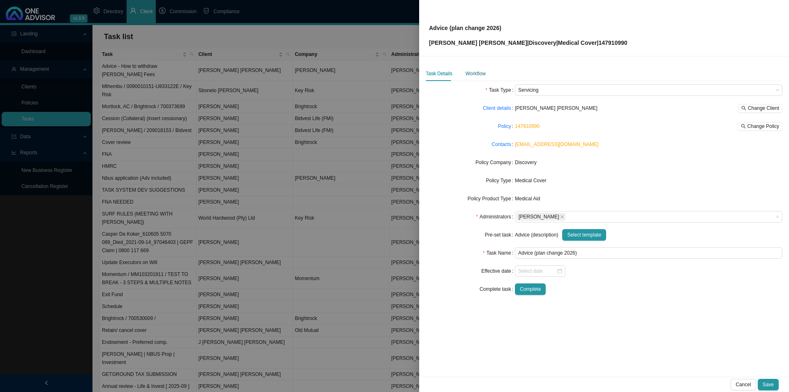
click at [475, 75] on div "Workflow" at bounding box center [476, 73] width 20 height 8
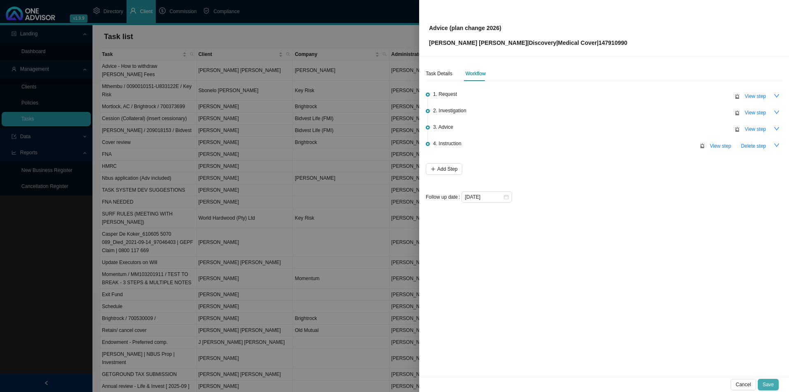
click at [631, 303] on button "Save" at bounding box center [768, 385] width 21 height 12
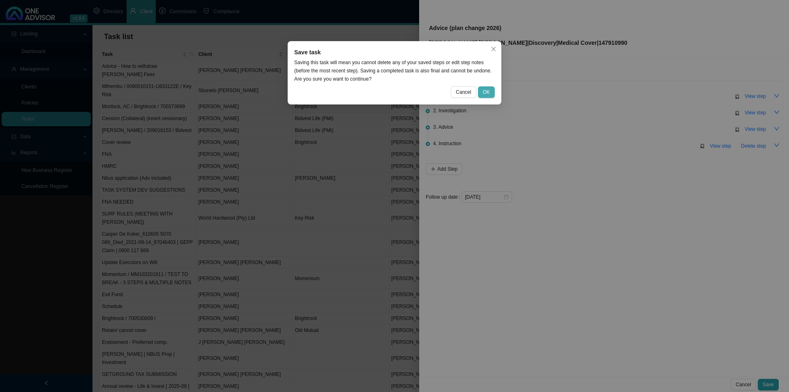
click at [491, 93] on button "OK" at bounding box center [486, 92] width 17 height 12
